Goal: Find specific page/section: Find specific page/section

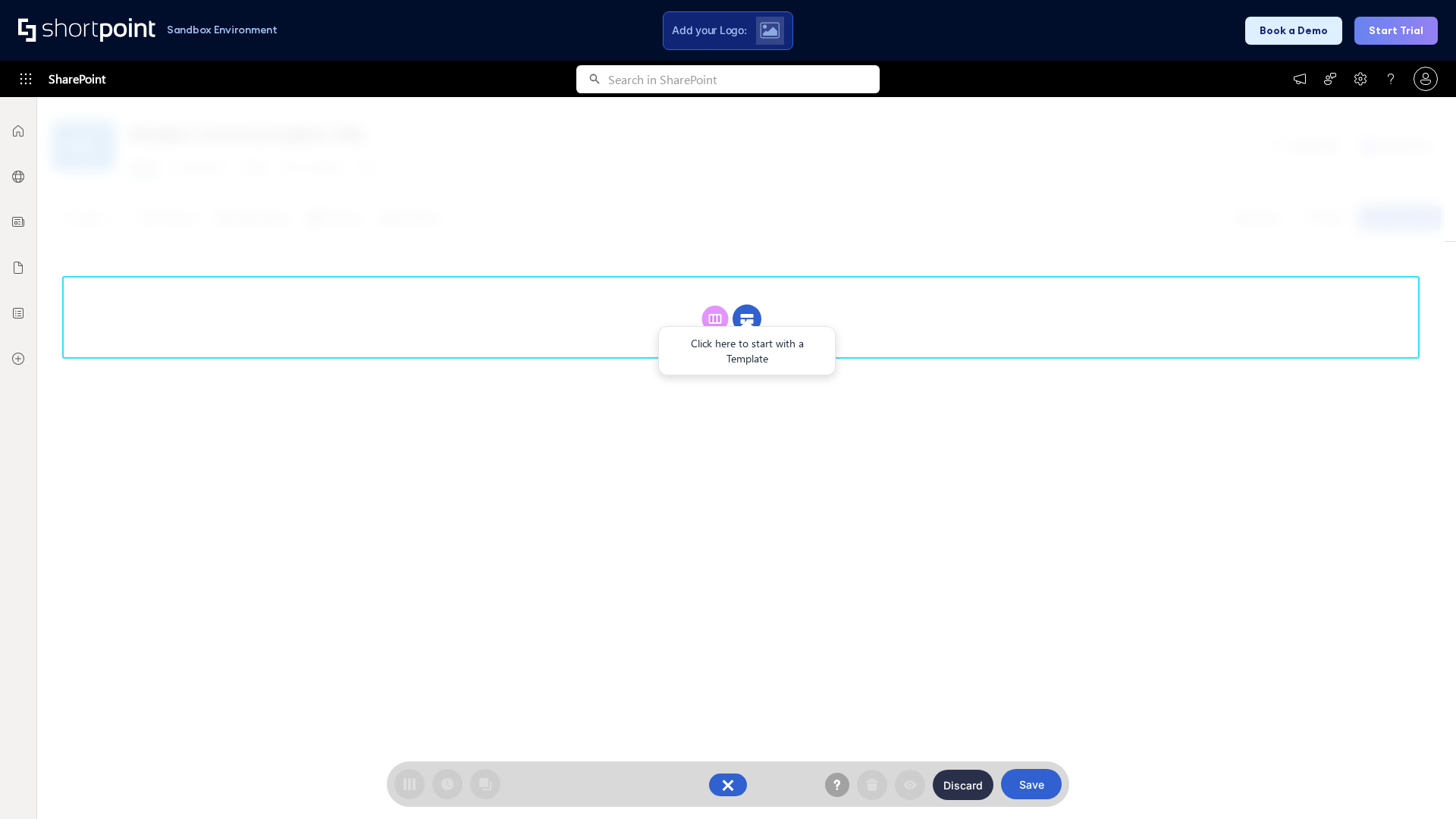
click at [747, 305] on circle at bounding box center [746, 319] width 29 height 29
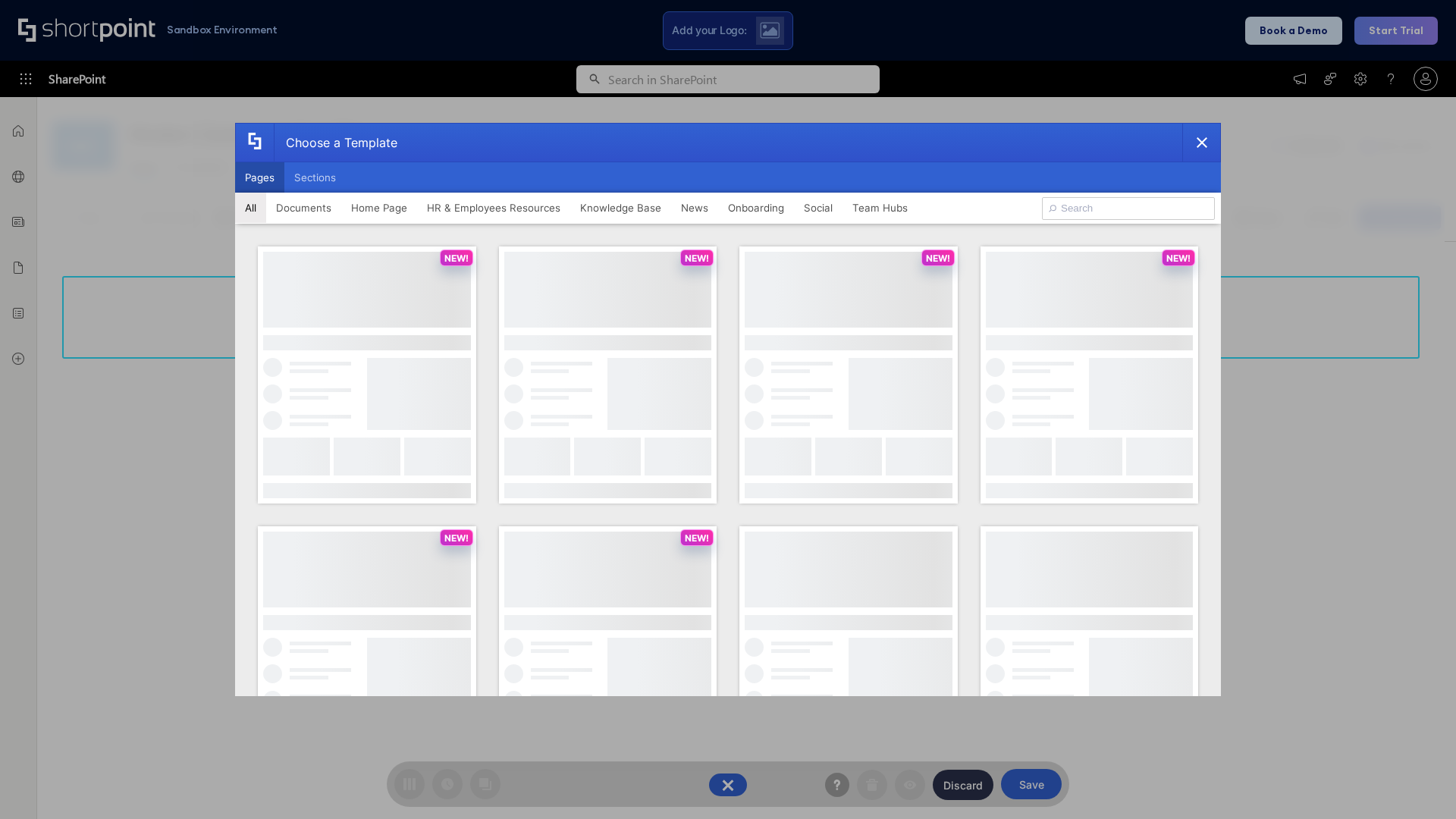
scroll to position [208, 0]
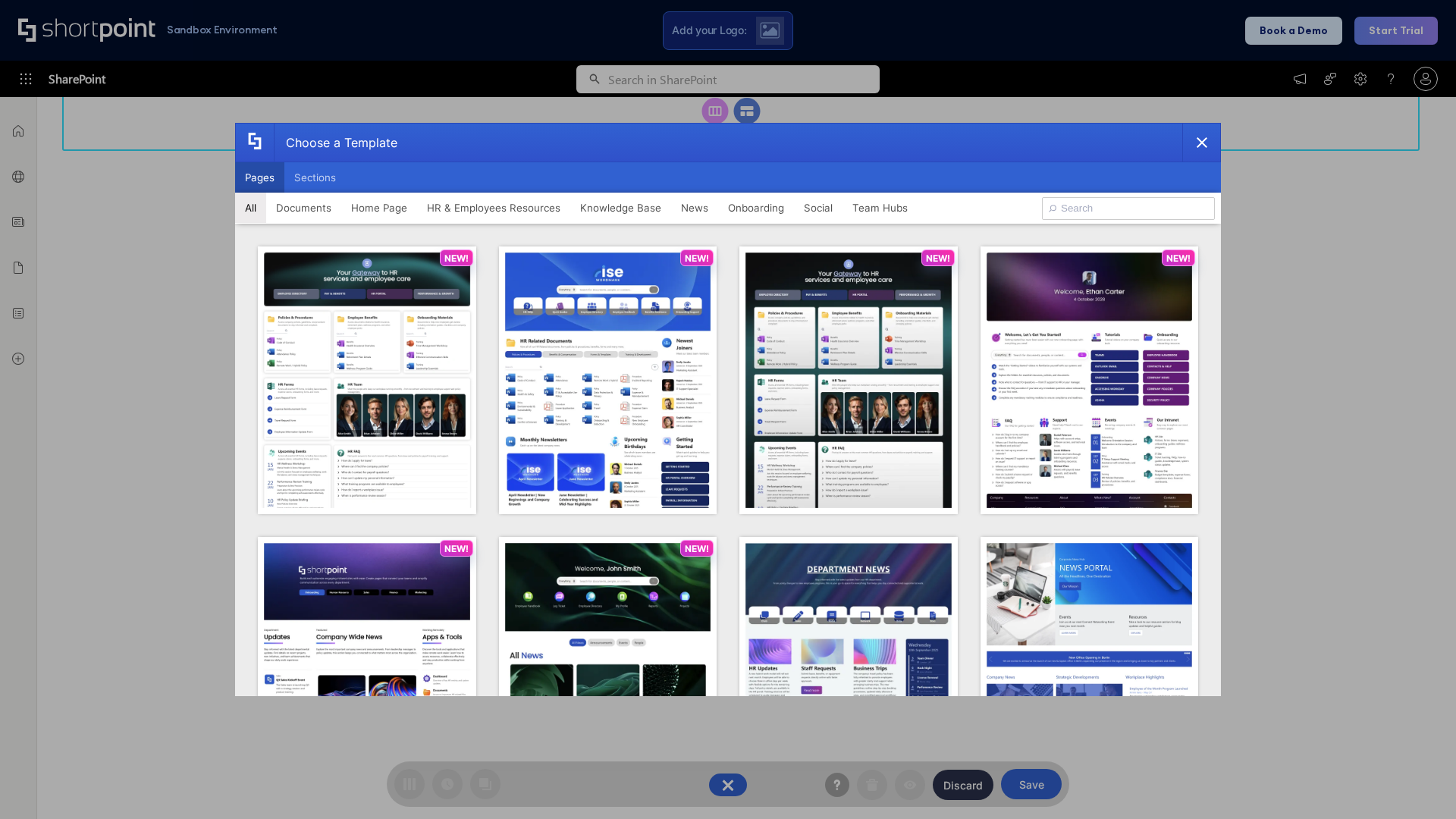
click at [259, 178] on button "Pages" at bounding box center [259, 177] width 49 height 30
type input "News Portal 5"
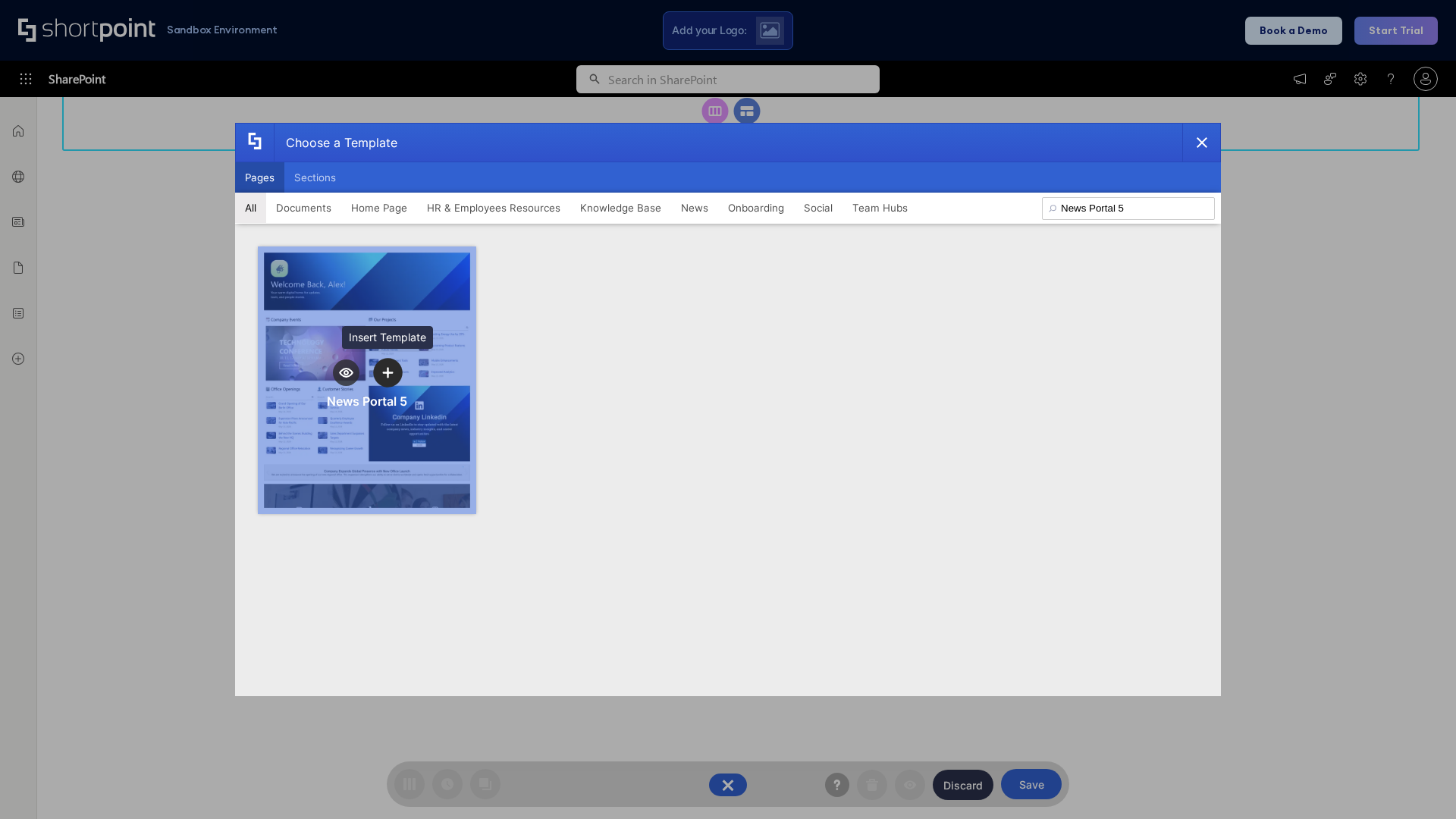
click at [387, 372] on icon "template selector" at bounding box center [387, 372] width 11 height 11
